Goal: Information Seeking & Learning: Learn about a topic

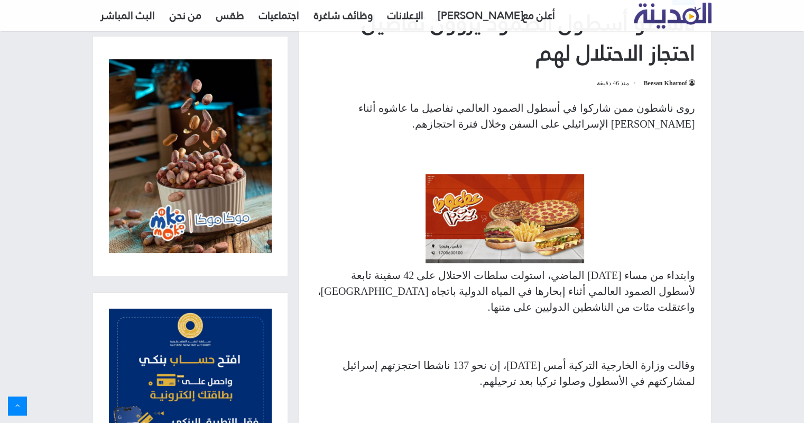
scroll to position [363, 0]
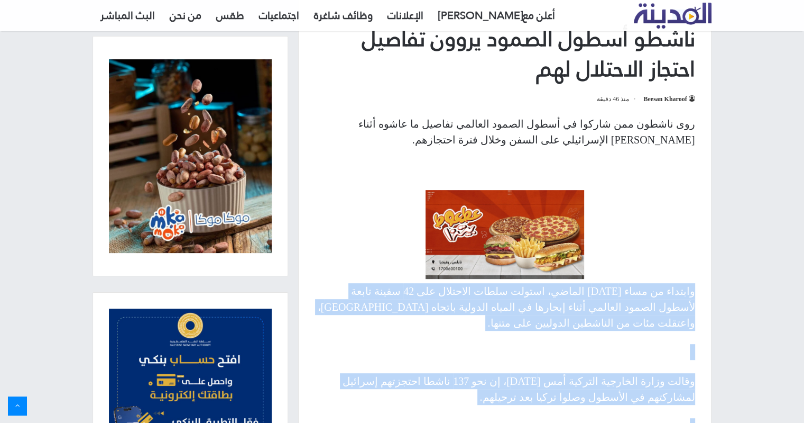
drag, startPoint x: 603, startPoint y: 287, endPoint x: 694, endPoint y: 297, distance: 91.5
copy div "loremip do sita consecte adipis، elitse doeiu temporin utl 98 etdol magna aliqu…"
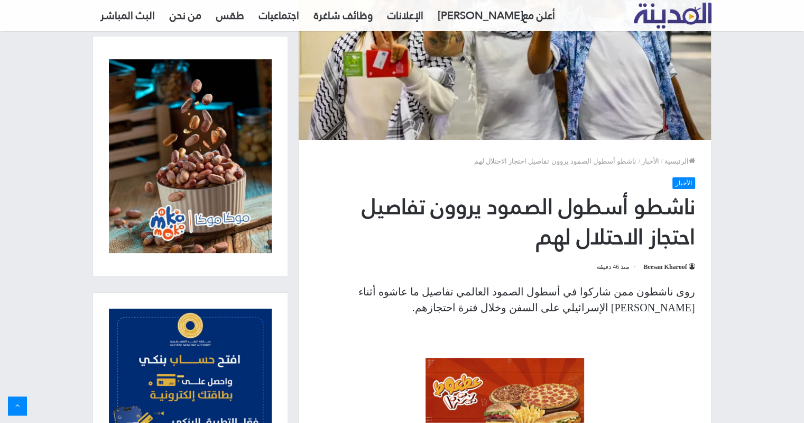
scroll to position [151, 0]
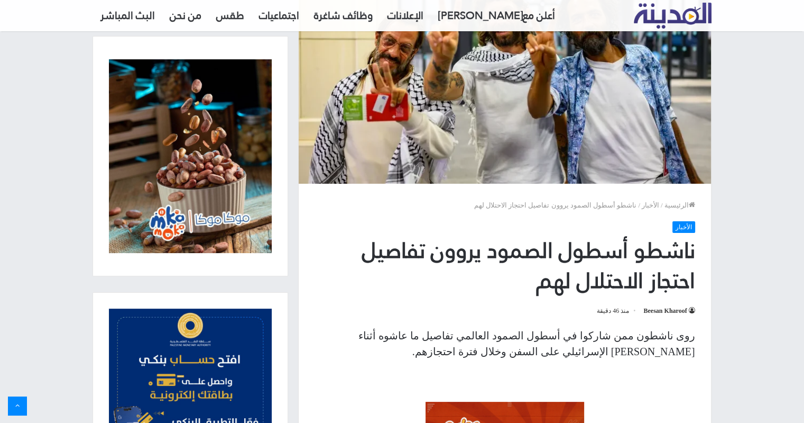
click at [656, 336] on p "روى ناشطون ممن شاركوا في أسطول الصمود العالمي تفاصيل ما عاشوه أثناء [PERSON_NAM…" at bounding box center [505, 343] width 381 height 32
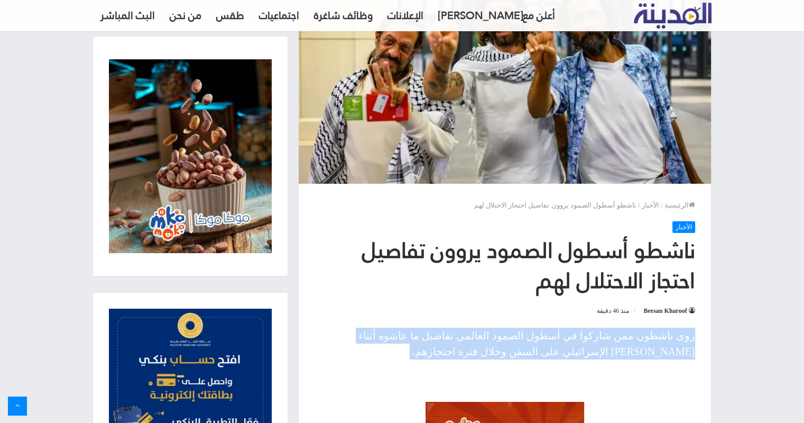
click at [656, 336] on p "روى ناشطون ممن شاركوا في أسطول الصمود العالمي تفاصيل ما عاشوه أثناء [PERSON_NAM…" at bounding box center [505, 343] width 381 height 32
copy div "روى ناشطون ممن شاركوا في أسطول الصمود العالمي تفاصيل ما عاشوه أثناء [PERSON_NAM…"
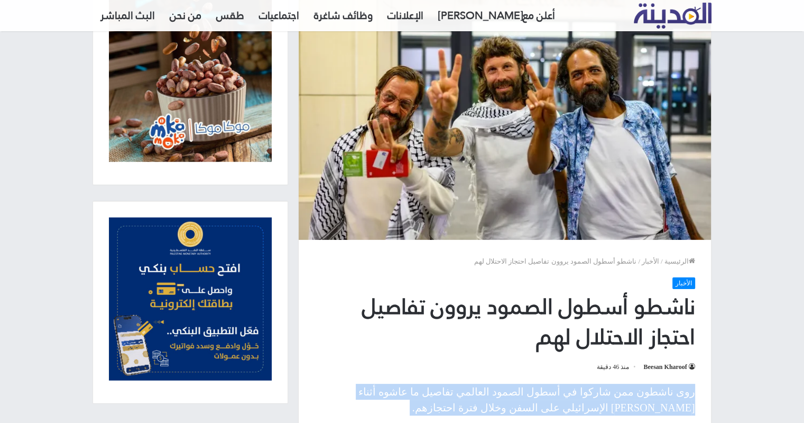
scroll to position [159, 0]
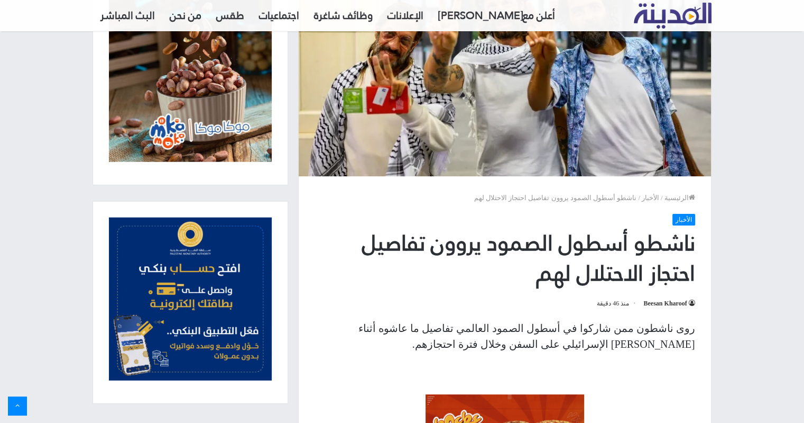
click at [620, 267] on h1 "ناشطو أسطول الصمود يروون تفاصيل احتجاز الاحتلال لهم" at bounding box center [505, 258] width 381 height 61
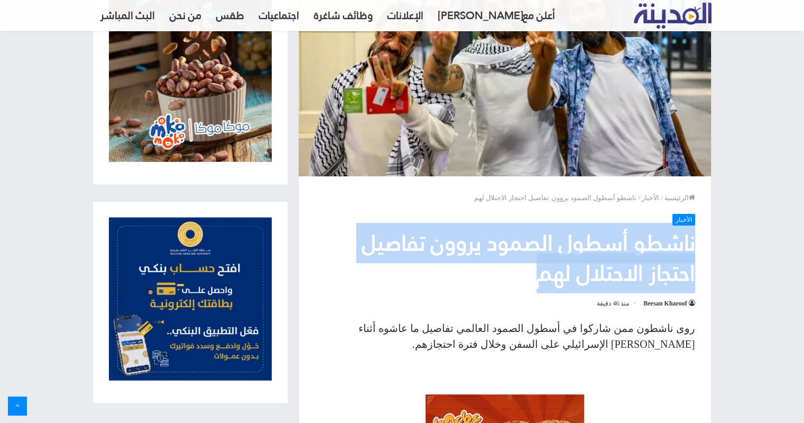
click at [620, 267] on h1 "ناشطو أسطول الصمود يروون تفاصيل احتجاز الاحتلال لهم" at bounding box center [505, 258] width 381 height 61
copy div "ناشطو أسطول الصمود يروون تفاصيل احتجاز الاحتلال لهم"
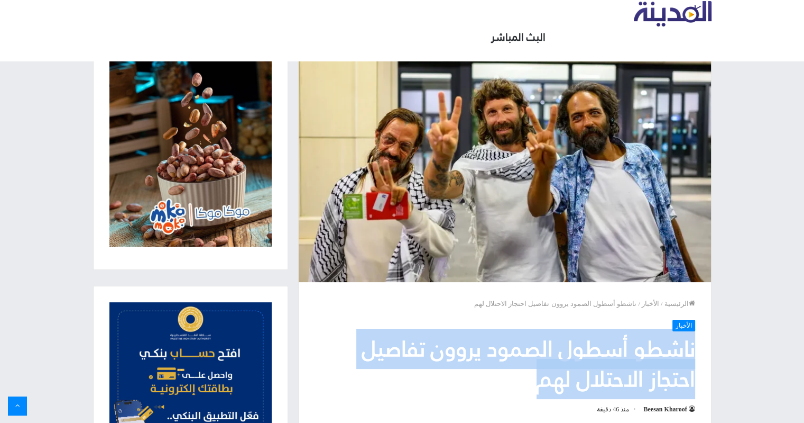
scroll to position [0, 0]
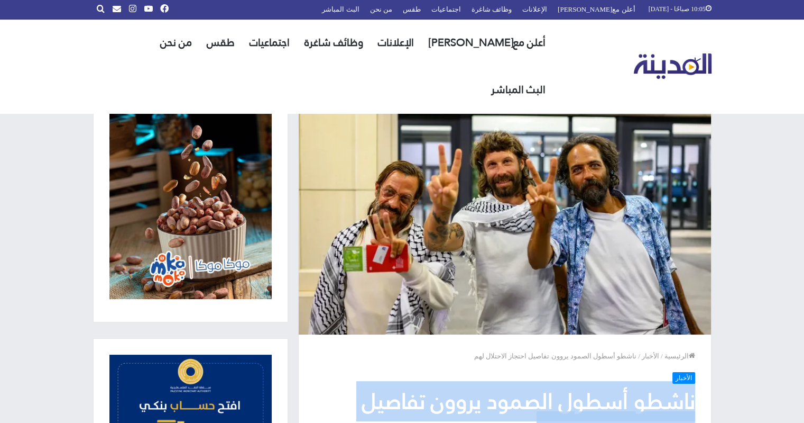
click at [650, 408] on h1 "ناشطو أسطول الصمود يروون تفاصيل احتجاز الاحتلال لهم" at bounding box center [505, 416] width 381 height 61
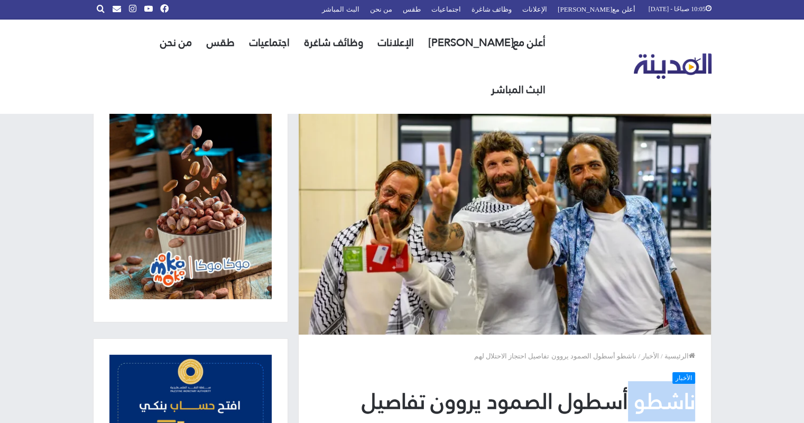
click at [650, 408] on h1 "ناشطو أسطول الصمود يروون تفاصيل احتجاز الاحتلال لهم" at bounding box center [505, 416] width 381 height 61
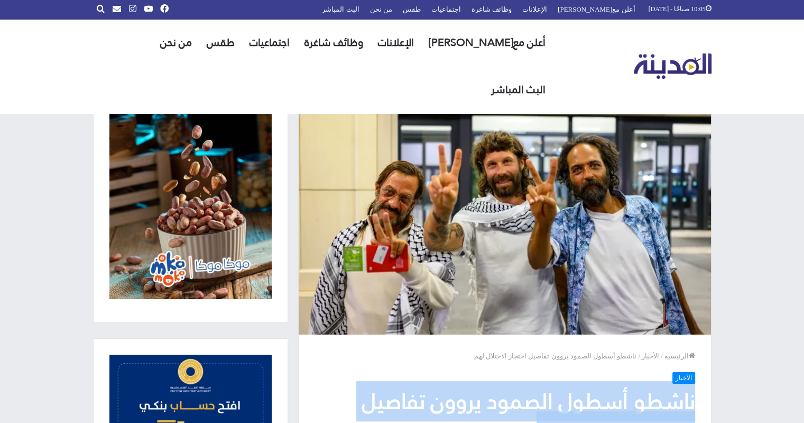
click at [650, 408] on h1 "ناشطو أسطول الصمود يروون تفاصيل احتجاز الاحتلال لهم" at bounding box center [505, 416] width 381 height 61
